Goal: Navigation & Orientation: Find specific page/section

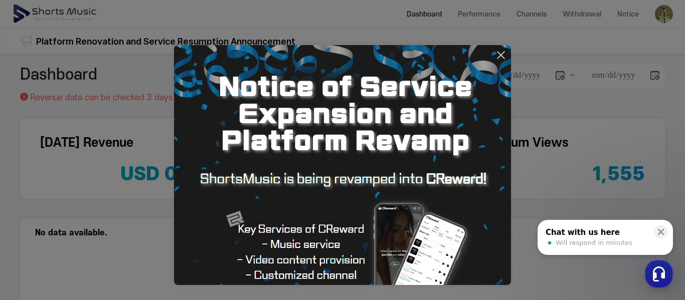
click at [501, 55] on icon at bounding box center [500, 55] width 7 height 7
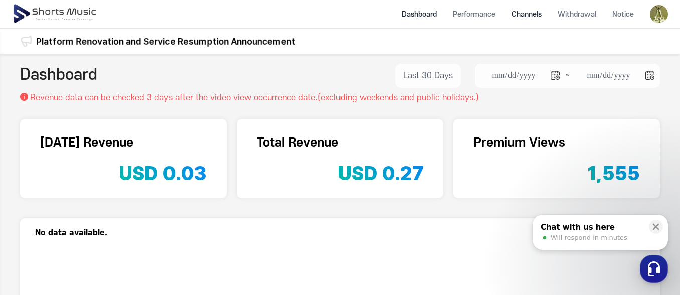
click at [530, 11] on li "Channels" at bounding box center [526, 14] width 46 height 27
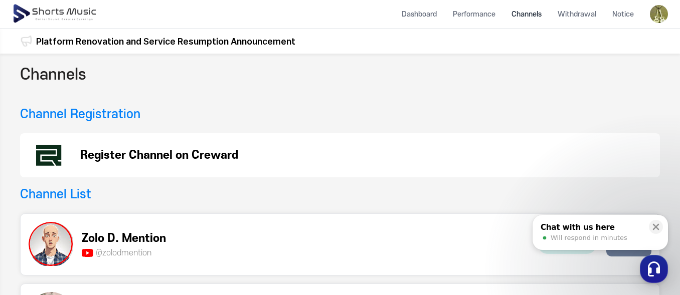
scroll to position [100, 0]
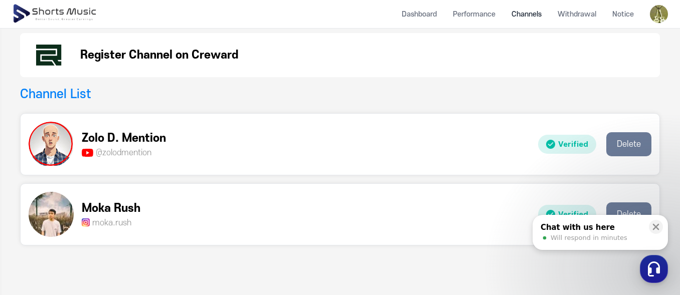
click at [577, 144] on p "Verified" at bounding box center [567, 145] width 58 height 20
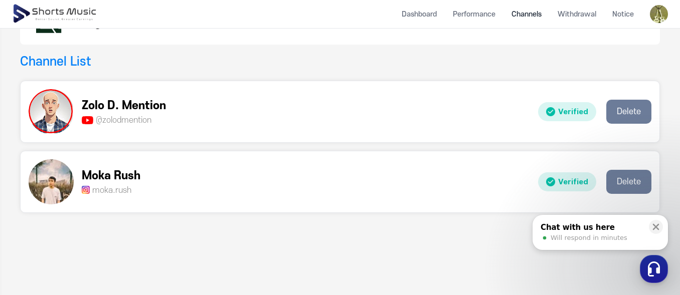
scroll to position [150, 0]
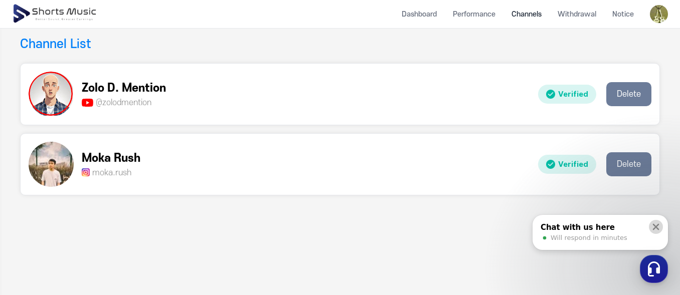
click at [655, 228] on icon at bounding box center [656, 227] width 7 height 7
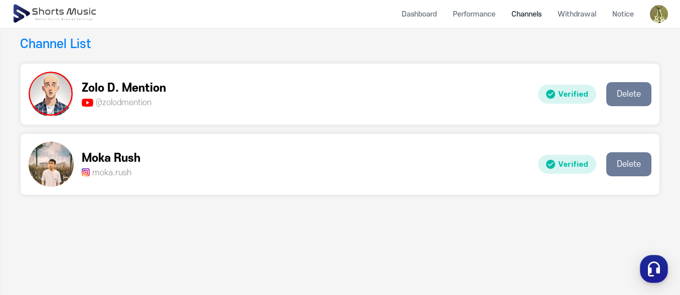
click at [48, 91] on img at bounding box center [51, 94] width 44 height 44
